Goal: Transaction & Acquisition: Purchase product/service

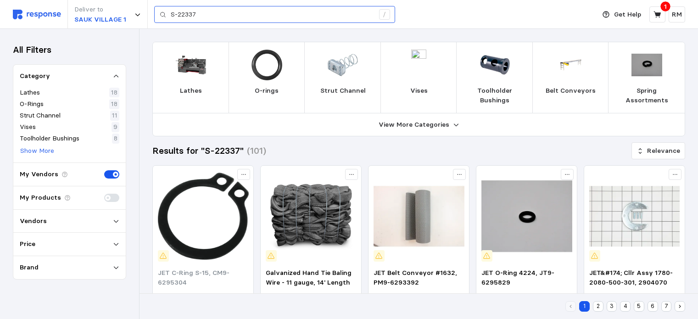
scroll to position [118, 0]
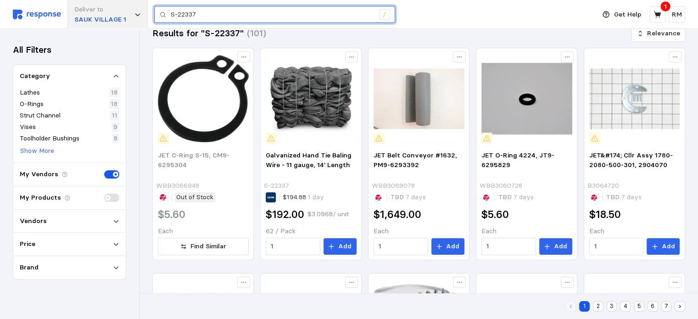
drag, startPoint x: 222, startPoint y: 16, endPoint x: 145, endPoint y: 12, distance: 76.8
click at [145, 12] on div "Deliver to [GEOGRAPHIC_DATA] 1 S-22337 /" at bounding box center [302, 14] width 578 height 29
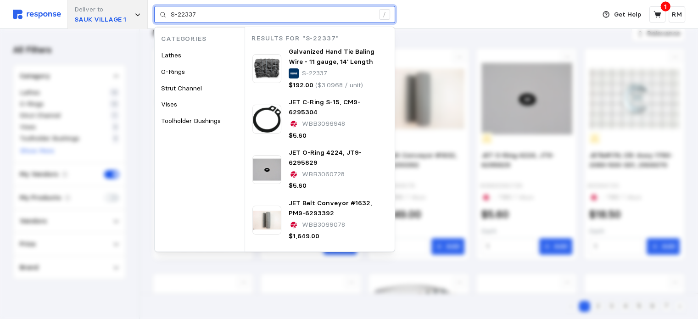
paste input "200554P"
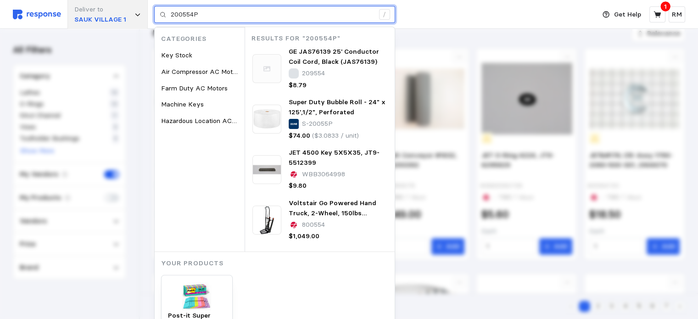
type input "200554P"
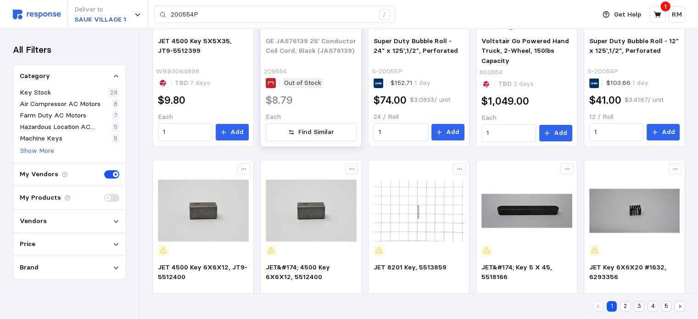
scroll to position [232, 0]
click at [114, 224] on div "Vendors" at bounding box center [70, 221] width 100 height 10
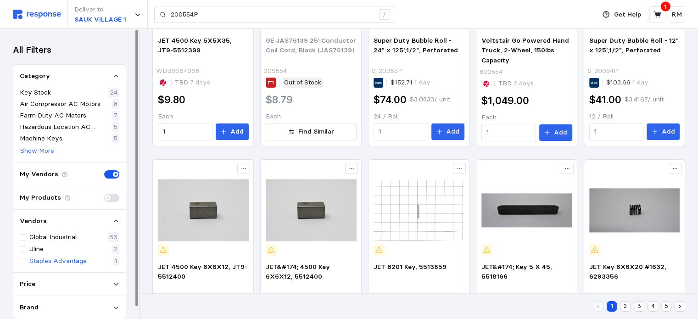
click at [32, 262] on p "Staples Advantage" at bounding box center [57, 261] width 57 height 10
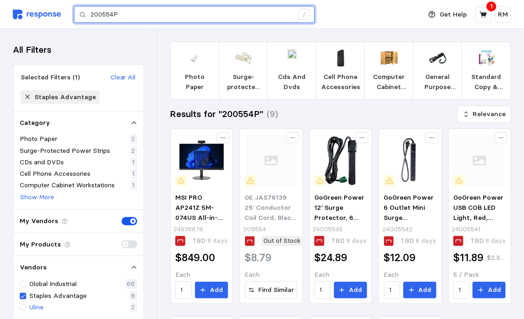
click at [189, 14] on input "200554P" at bounding box center [191, 14] width 203 height 17
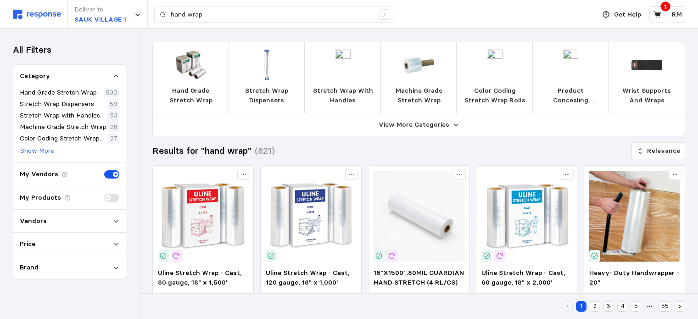
scroll to position [97, 0]
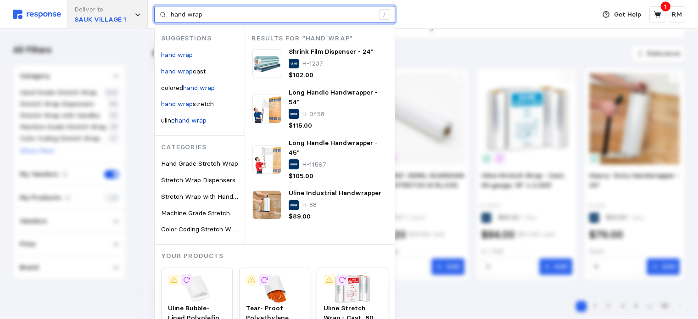
drag, startPoint x: 244, startPoint y: 19, endPoint x: 125, endPoint y: 4, distance: 120.4
click at [125, 4] on div "Deliver to SAUK VILLAGE 1 hand wrap / Suggestions hand wrap hand wrap cast colo…" at bounding box center [302, 14] width 578 height 29
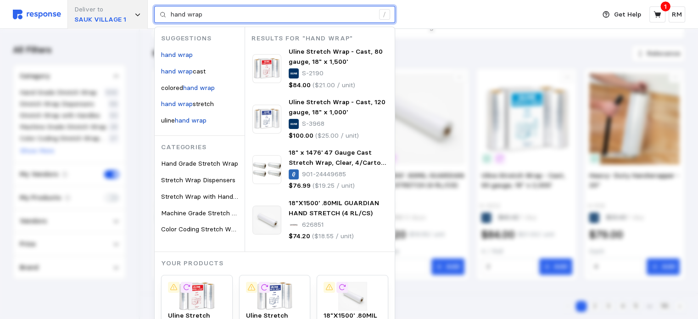
paste input "CF258A"
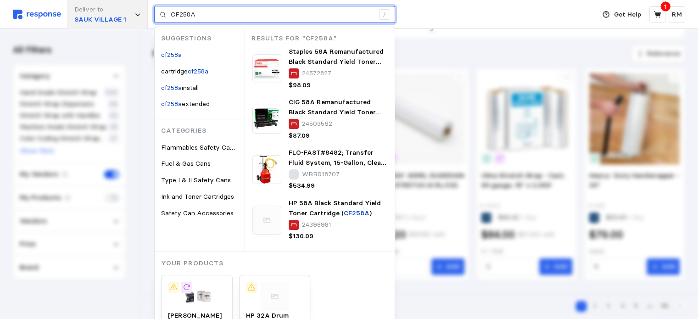
type input "CF258A"
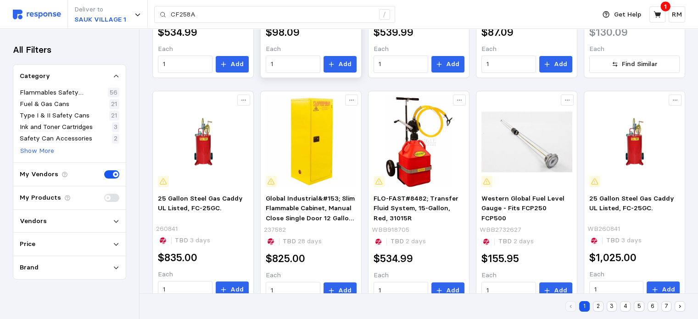
scroll to position [205, 0]
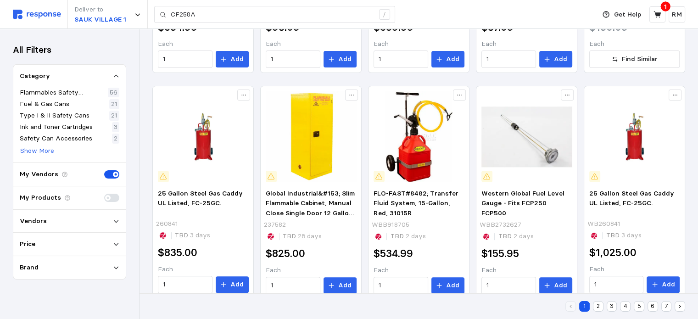
click at [61, 224] on div "Vendors" at bounding box center [70, 221] width 100 height 10
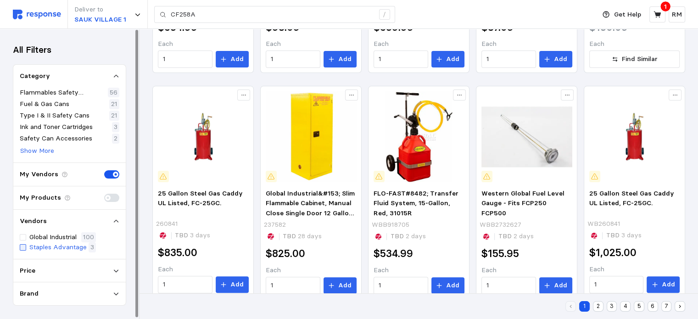
click at [25, 251] on div at bounding box center [23, 247] width 6 height 6
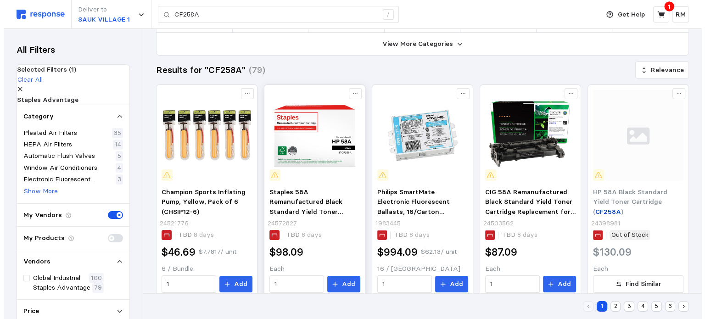
scroll to position [81, 0]
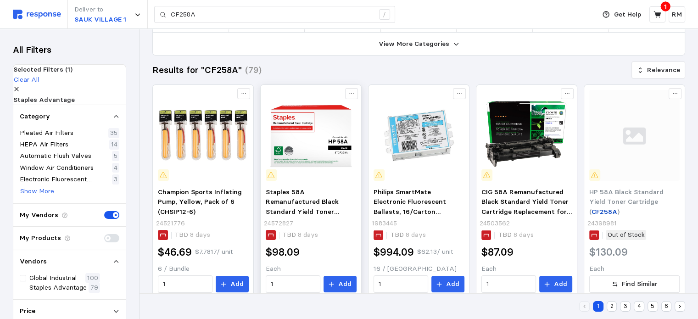
drag, startPoint x: 317, startPoint y: 161, endPoint x: 309, endPoint y: 157, distance: 9.0
click at [309, 157] on img at bounding box center [311, 135] width 91 height 91
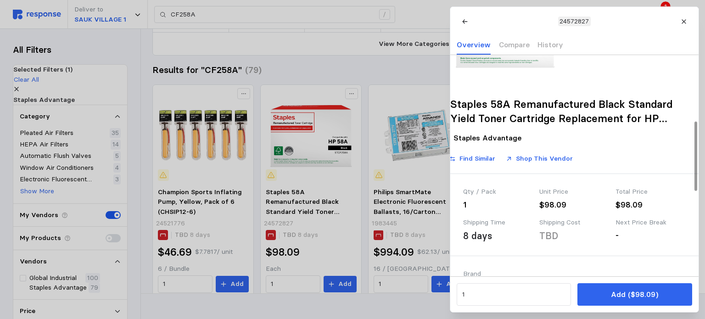
scroll to position [0, 0]
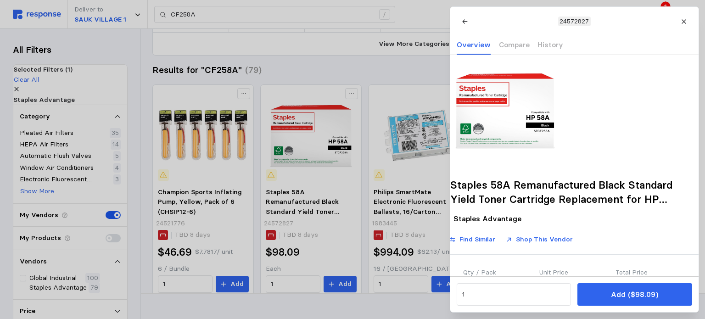
drag, startPoint x: 565, startPoint y: 49, endPoint x: 532, endPoint y: 106, distance: 65.8
click at [532, 106] on div "24572827 Overview Compare History Staples 58A Remanufactured Black Standard Yie…" at bounding box center [574, 159] width 248 height 305
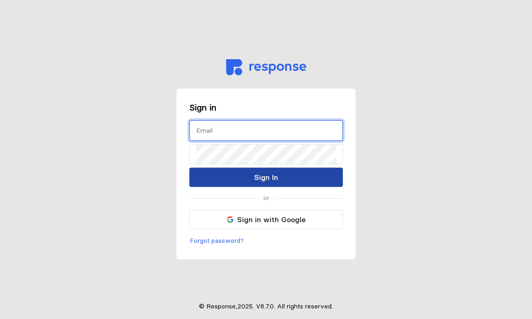
type input "[EMAIL_ADDRESS][DOMAIN_NAME]"
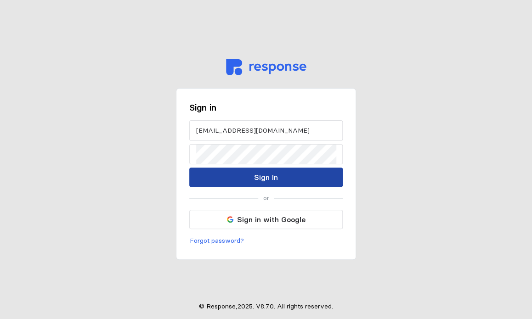
click at [258, 176] on p "Sign In" at bounding box center [266, 177] width 24 height 11
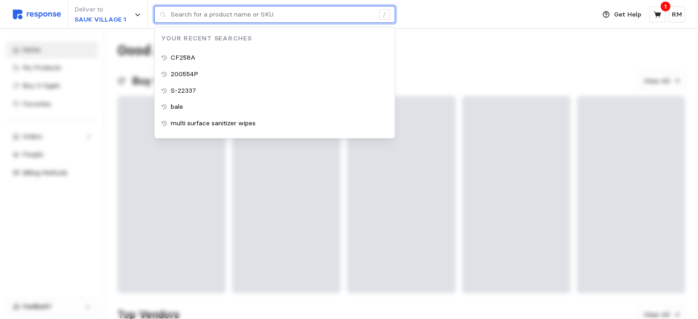
click at [301, 13] on input "text" at bounding box center [272, 14] width 203 height 17
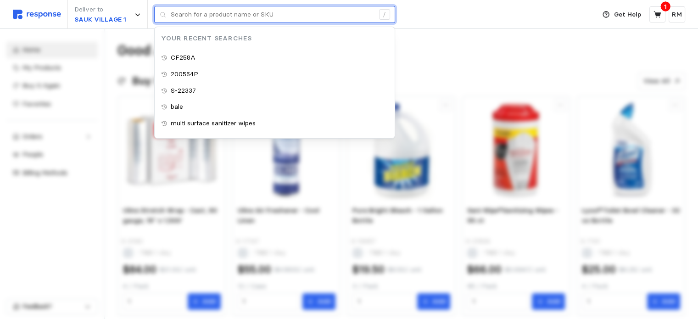
paste input "CF258A"
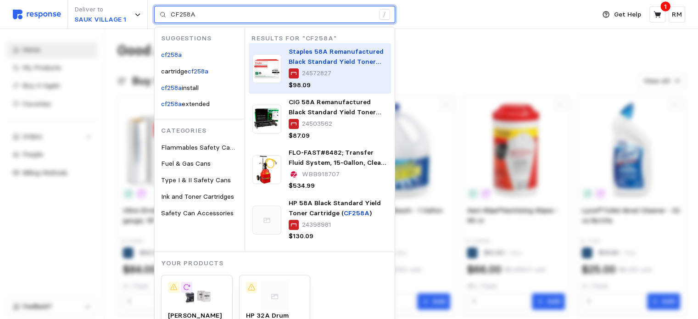
click at [329, 65] on span "Staples 58A Remanufactured Black Standard Yield Toner Cartridge Replacement for…" at bounding box center [336, 66] width 95 height 38
type input "CF258A"
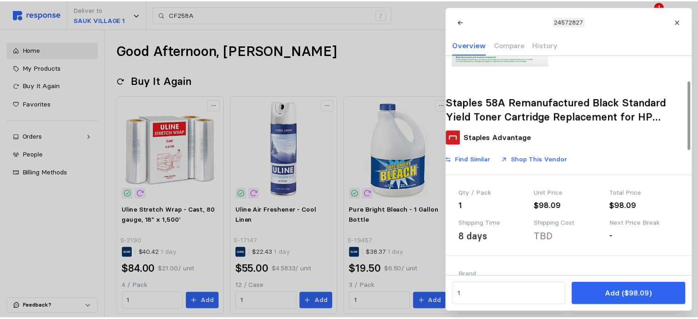
scroll to position [84, 0]
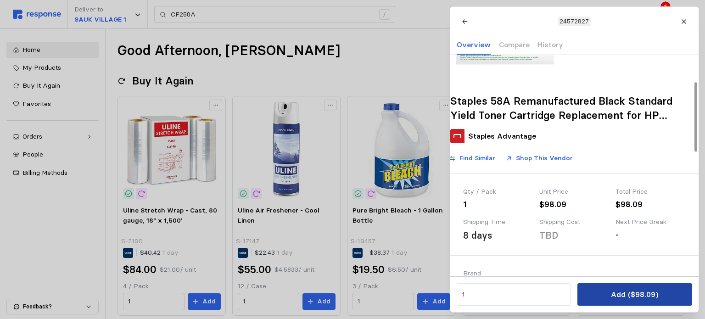
click at [531, 295] on button "Add ($98.09)" at bounding box center [635, 294] width 114 height 23
